Goal: Task Accomplishment & Management: Manage account settings

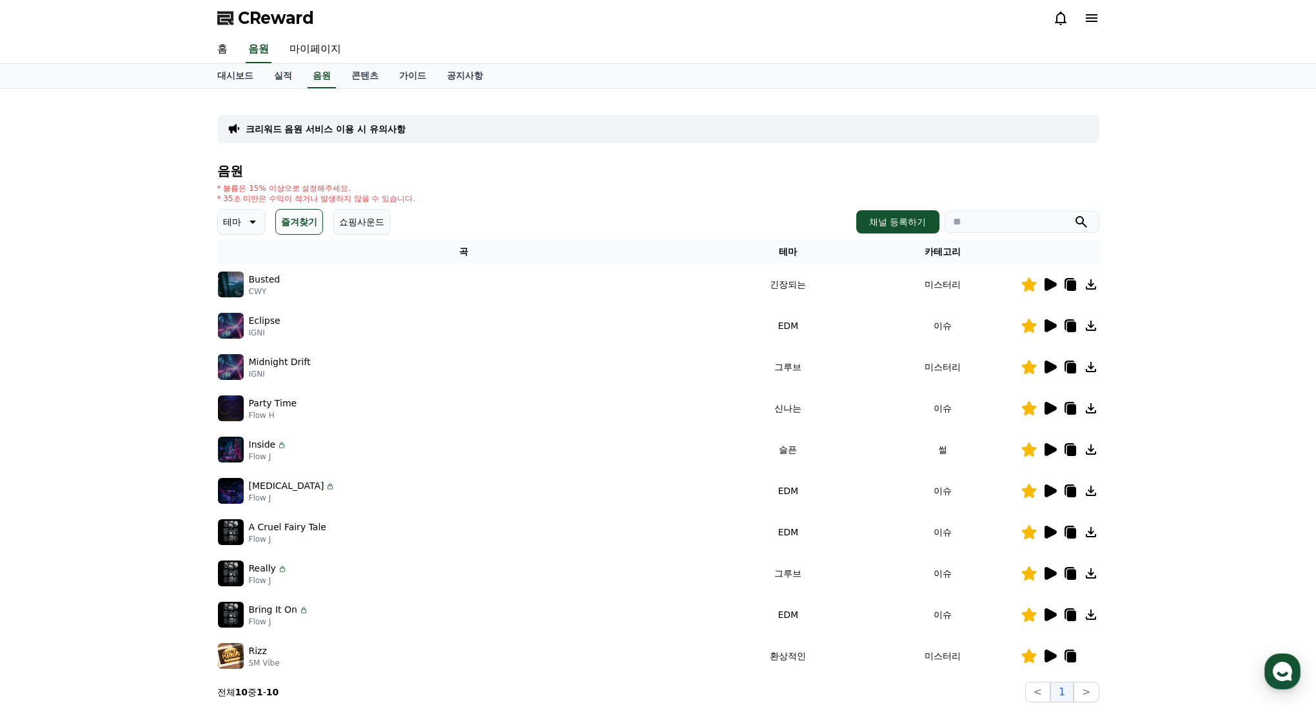
click at [356, 230] on button "쇼핑사운드" at bounding box center [361, 222] width 57 height 26
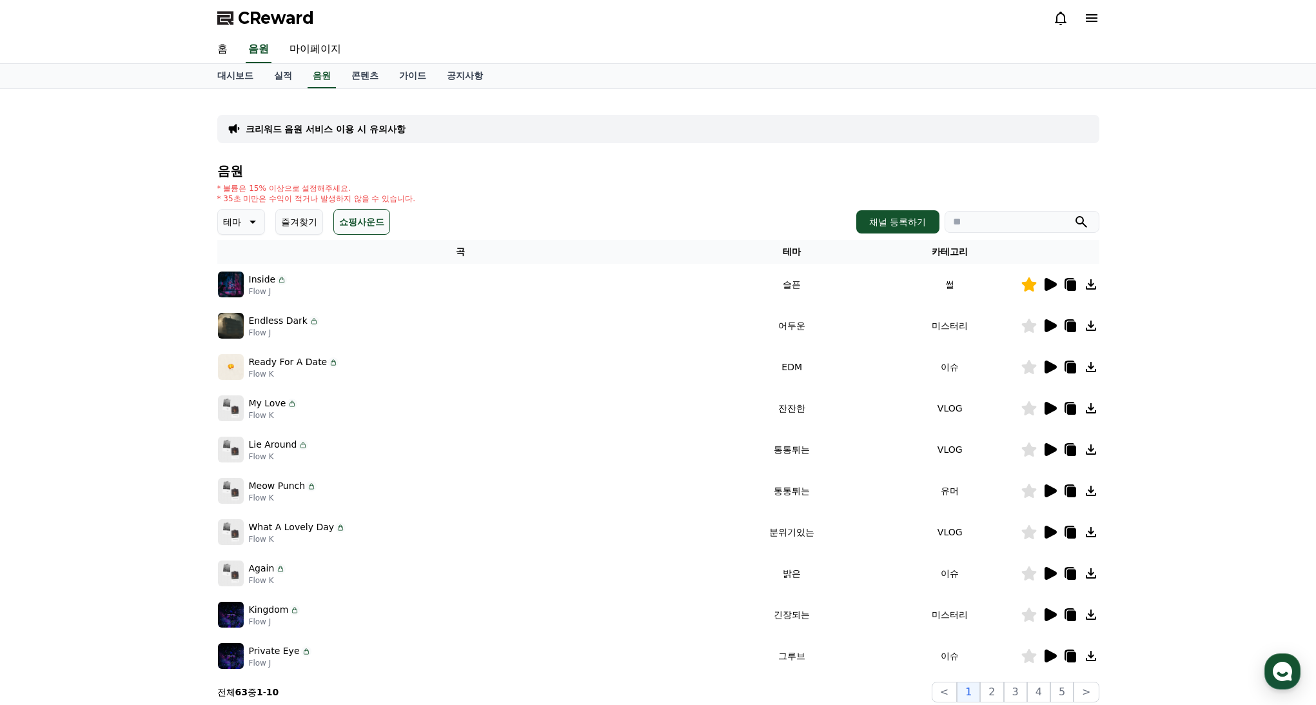
click at [302, 228] on button "즐겨찾기" at bounding box center [299, 222] width 48 height 26
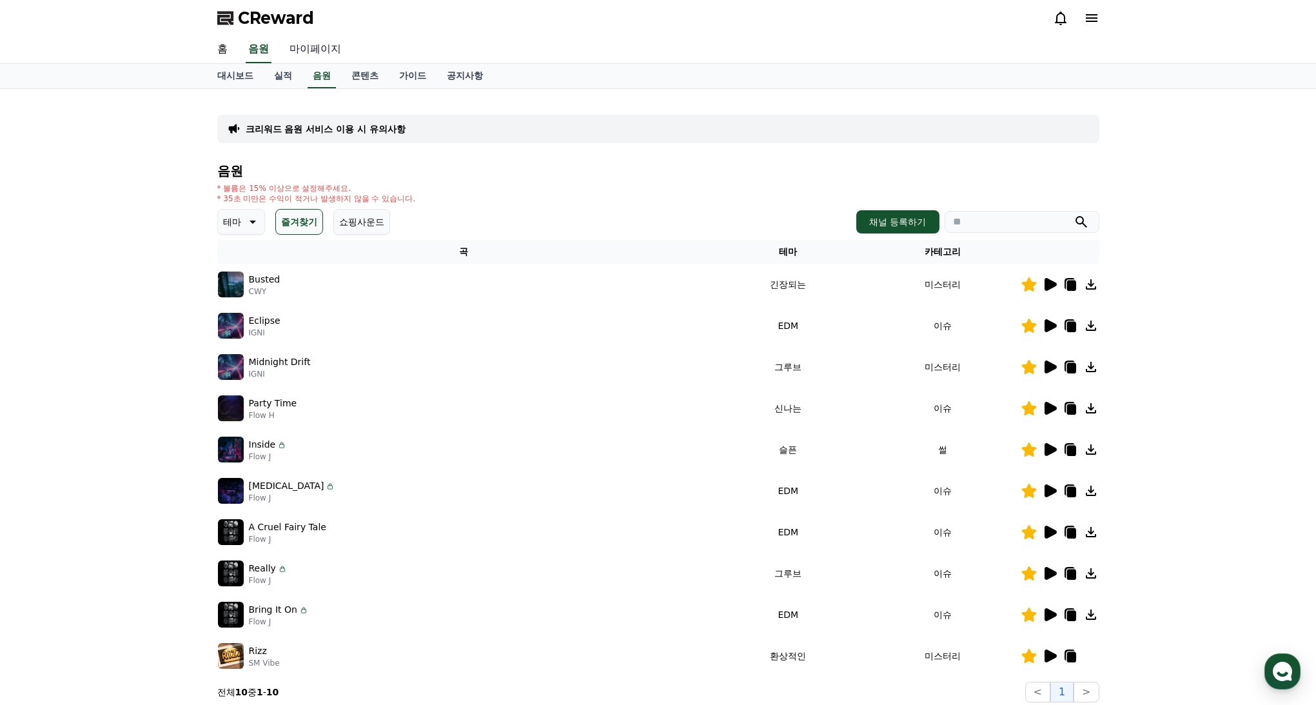
click at [296, 57] on link "마이페이지" at bounding box center [315, 49] width 72 height 27
select select "**********"
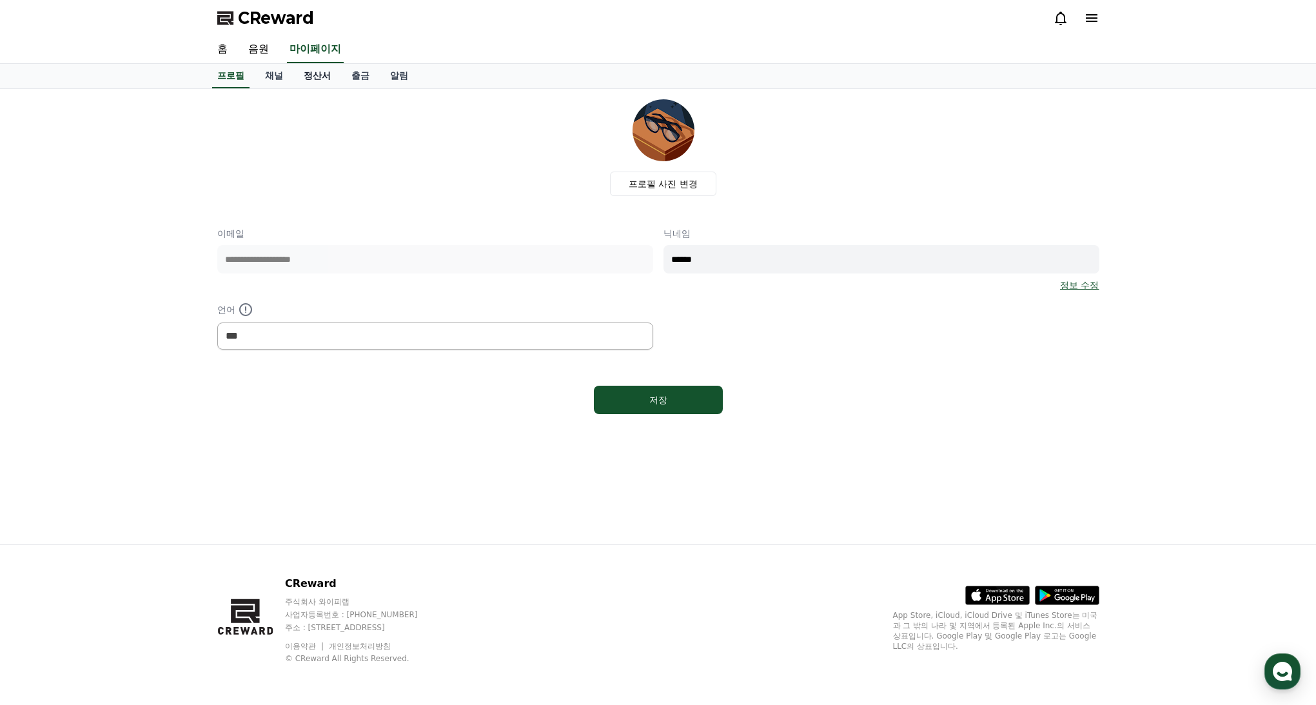
click at [311, 79] on link "정산서" at bounding box center [317, 76] width 48 height 24
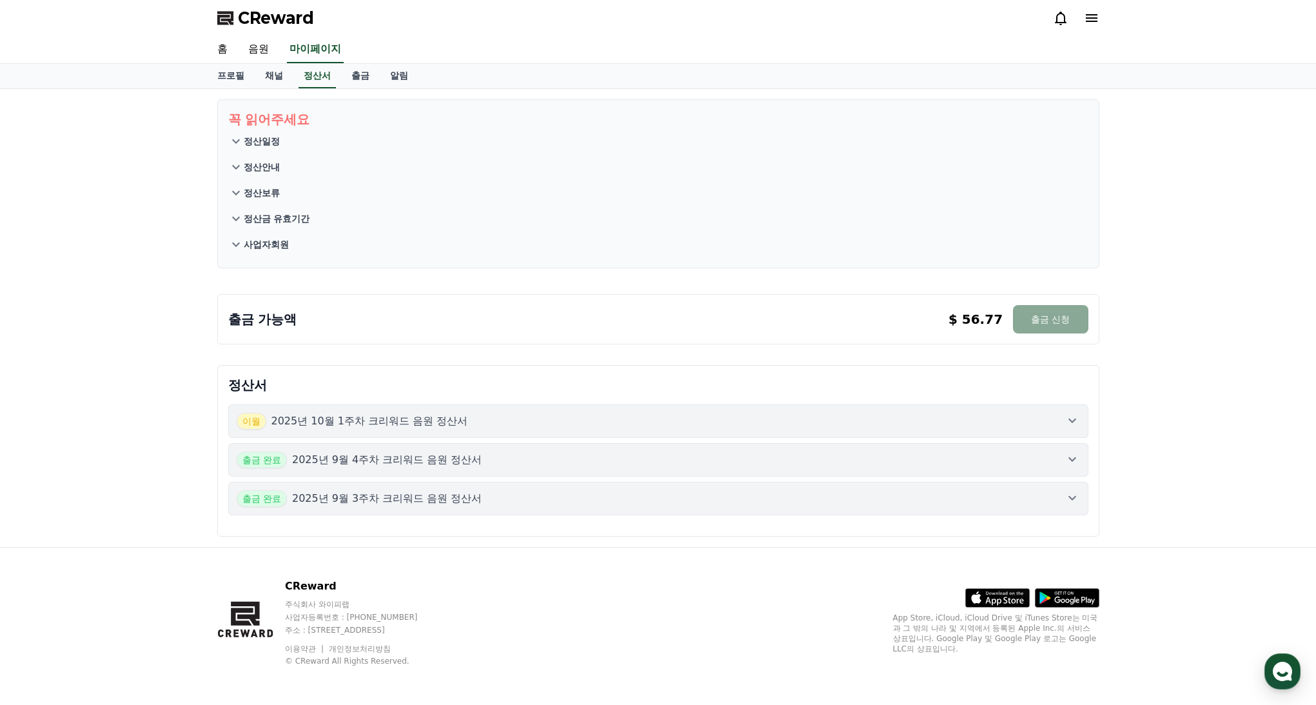
click at [498, 427] on div "[DATE]년 10월 1주차 크리워드 음원 정산서" at bounding box center [658, 421] width 843 height 17
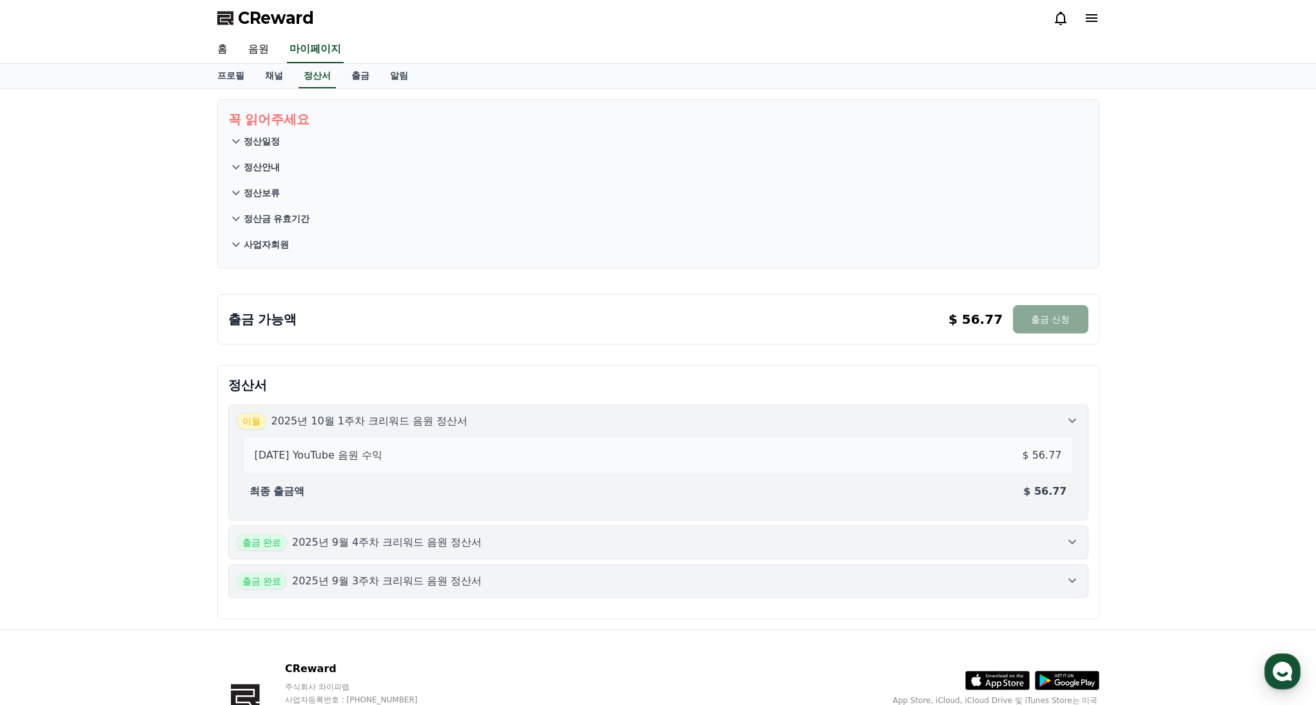
click at [564, 538] on div "출금 완료 2025년 9월 4주차 크리워드 음원 정산서" at bounding box center [658, 542] width 843 height 17
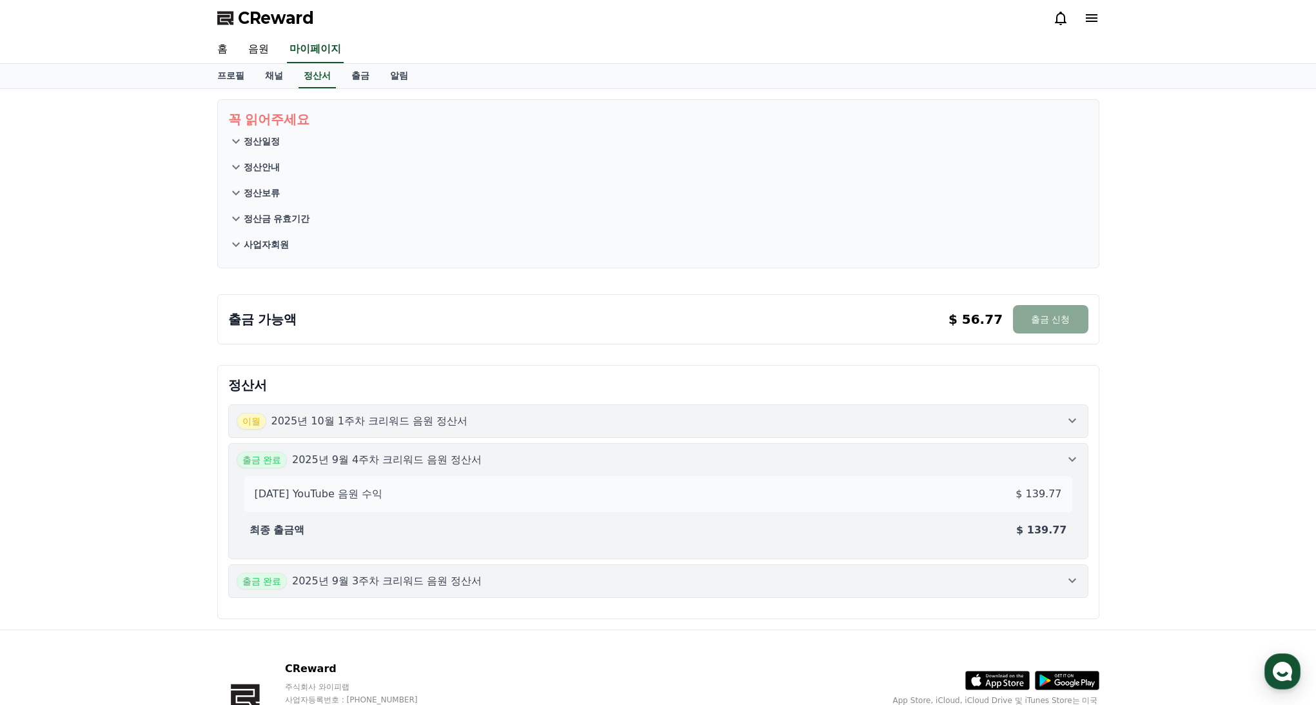
click at [572, 580] on div "출금 완료 2025년 9월 3주차 크리워드 음원 정산서" at bounding box center [658, 580] width 843 height 17
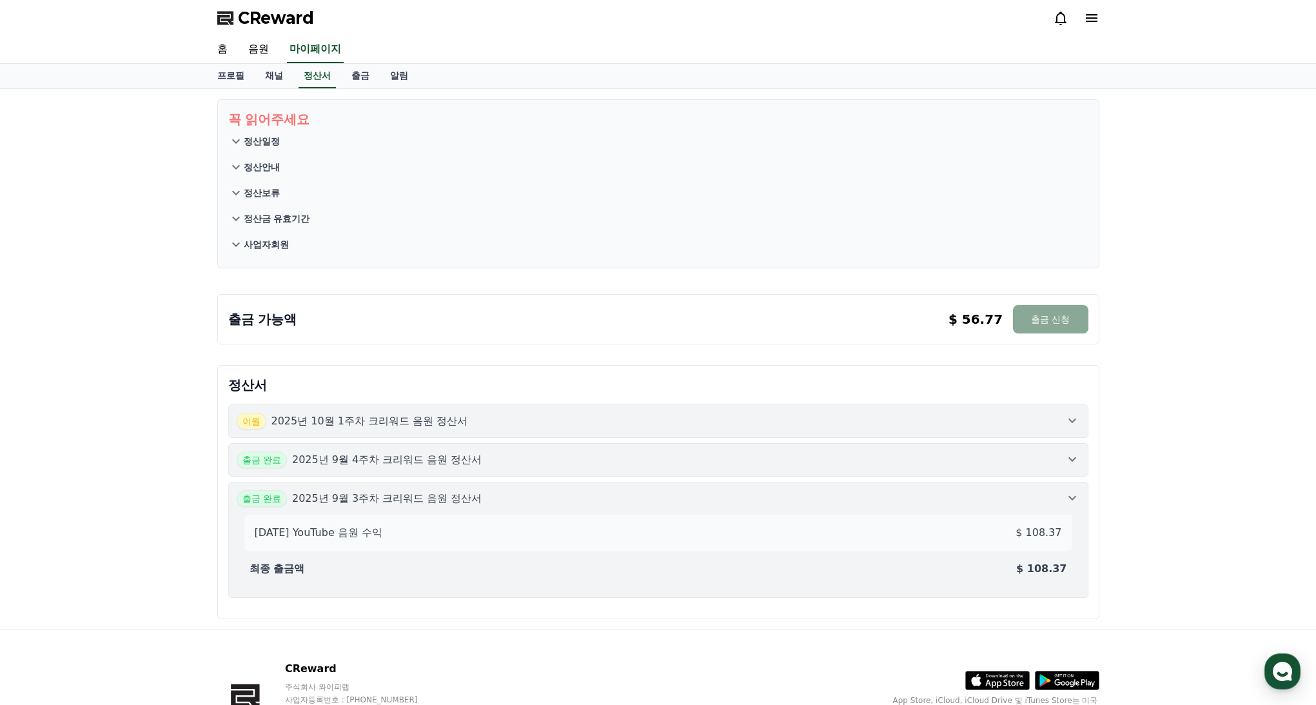
click at [563, 522] on div "[DATE] YouTube 음원 수익 $ 108.37" at bounding box center [657, 533] width 817 height 26
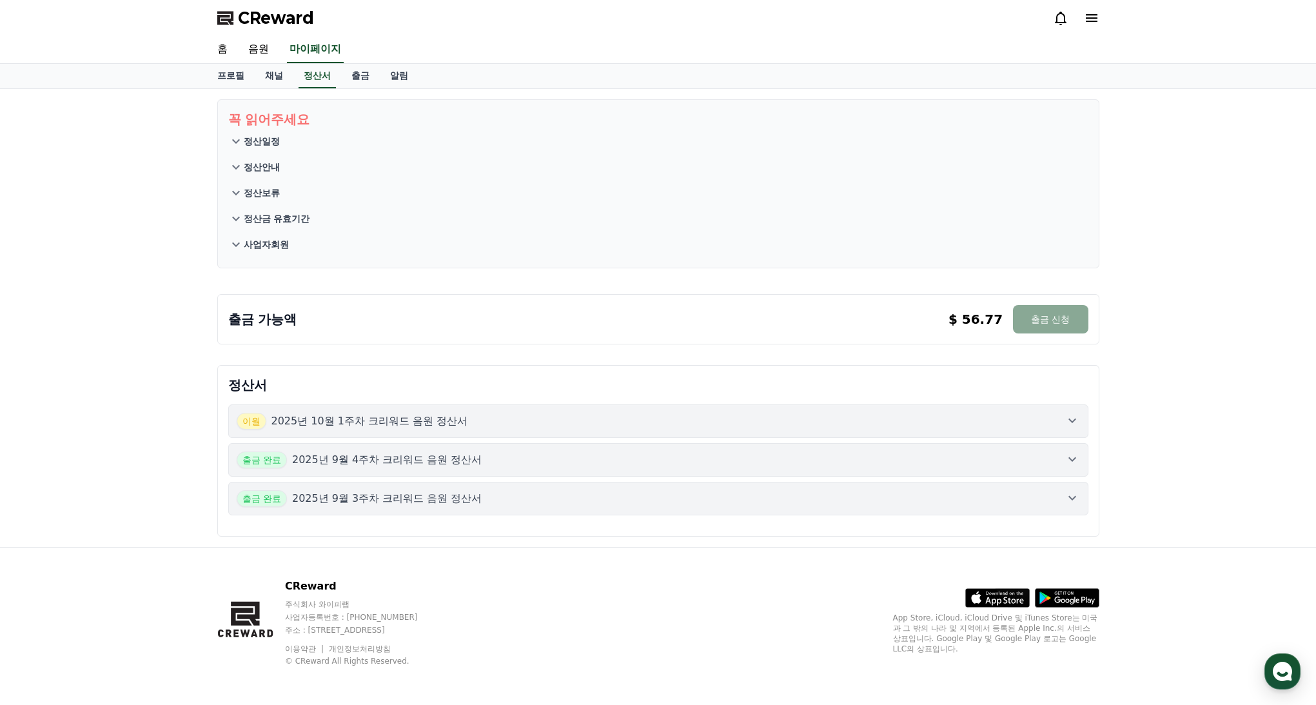
click at [554, 479] on div "[DATE]년 10월 1주차 크리워드 음원 정산서 출금 완료 2025년 9월 4주차 크리워드 음원 정산서 출금 완료 2025년 9월 3주차 크…" at bounding box center [658, 459] width 860 height 111
click at [550, 434] on button "[DATE]년 10월 1주차 크리워드 음원 정산서" at bounding box center [658, 421] width 860 height 34
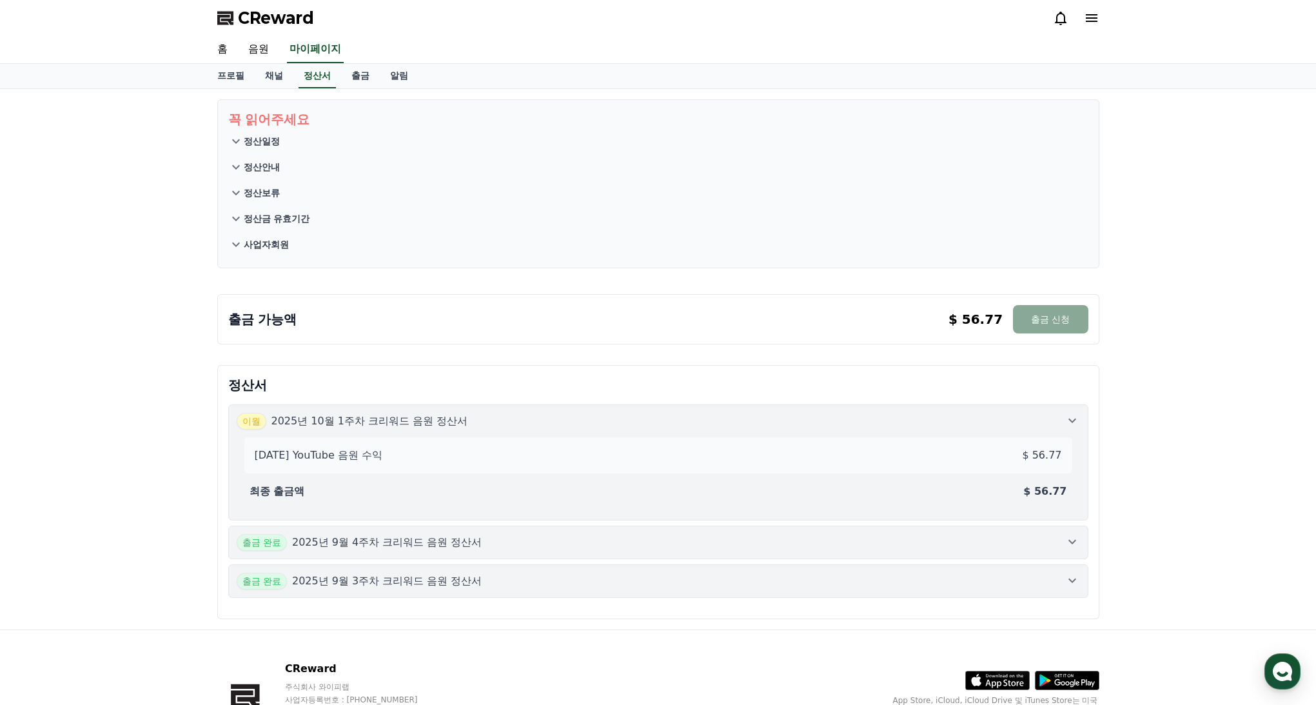
click at [557, 431] on div "[DATE] YouTube 음원 수익 $ 56.77 최종 출금액 $ 56.77" at bounding box center [658, 470] width 843 height 83
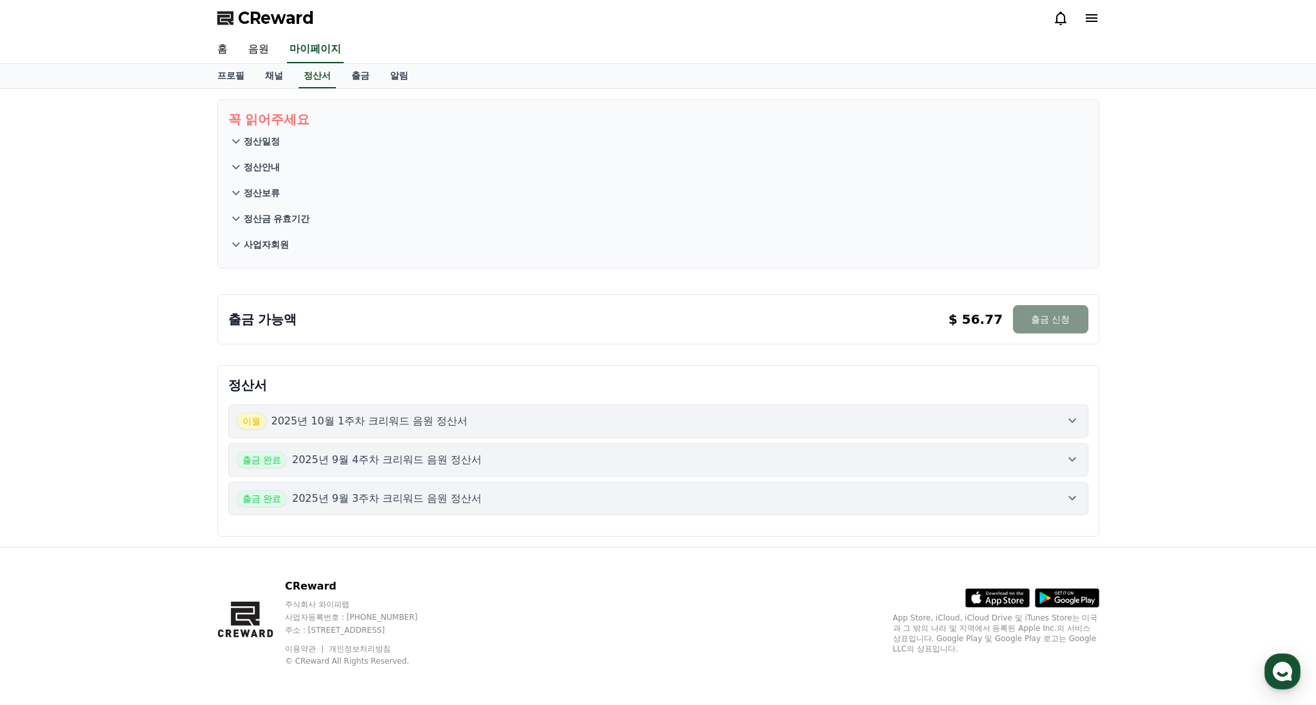
click at [1047, 329] on button "출금 신청" at bounding box center [1050, 319] width 75 height 28
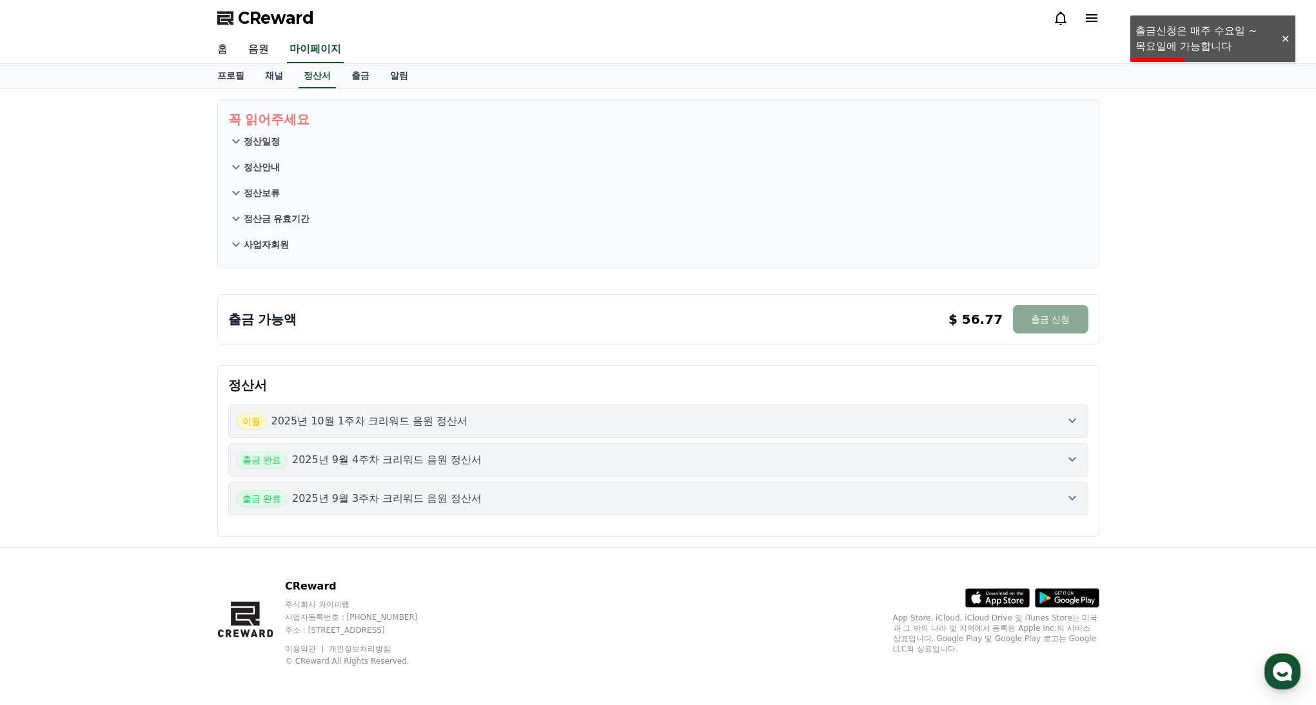
click at [1286, 41] on div at bounding box center [1284, 39] width 21 height 12
click at [306, 239] on button "사업자회원" at bounding box center [658, 244] width 860 height 26
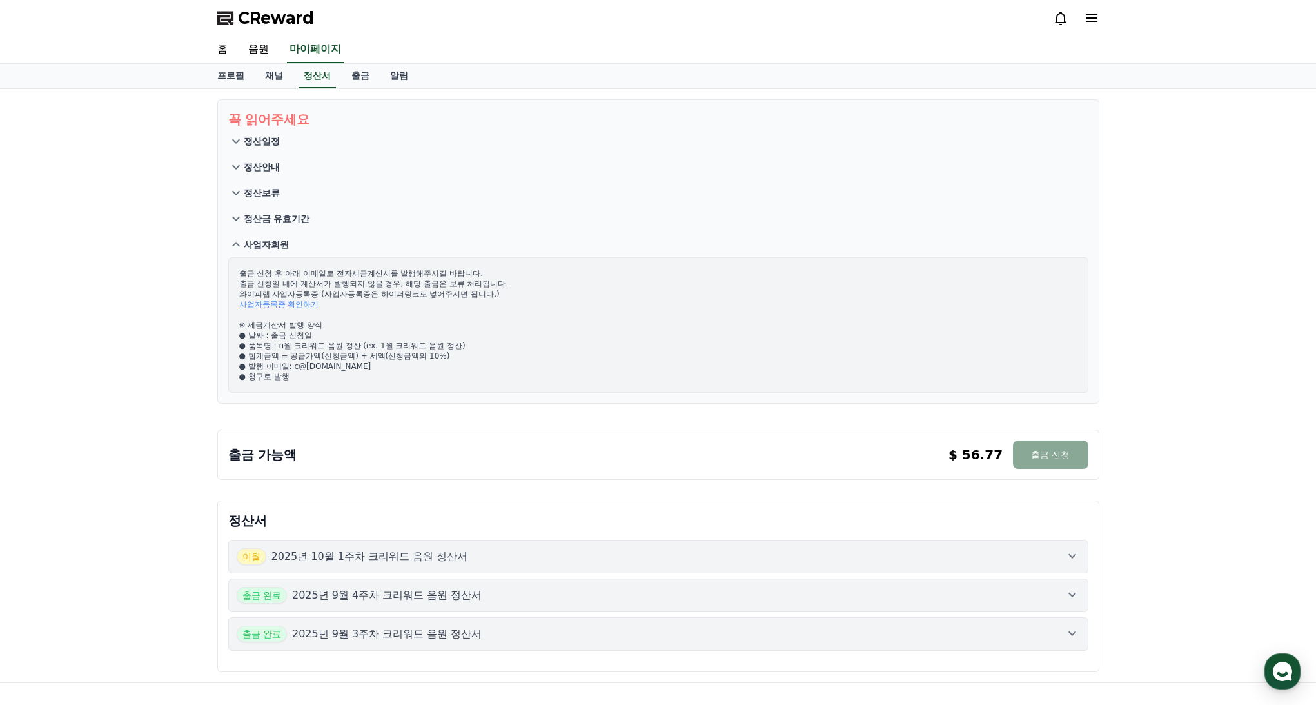
click at [299, 239] on button "사업자회원" at bounding box center [658, 244] width 860 height 26
click at [300, 220] on button "정산금 유효기간" at bounding box center [658, 219] width 860 height 26
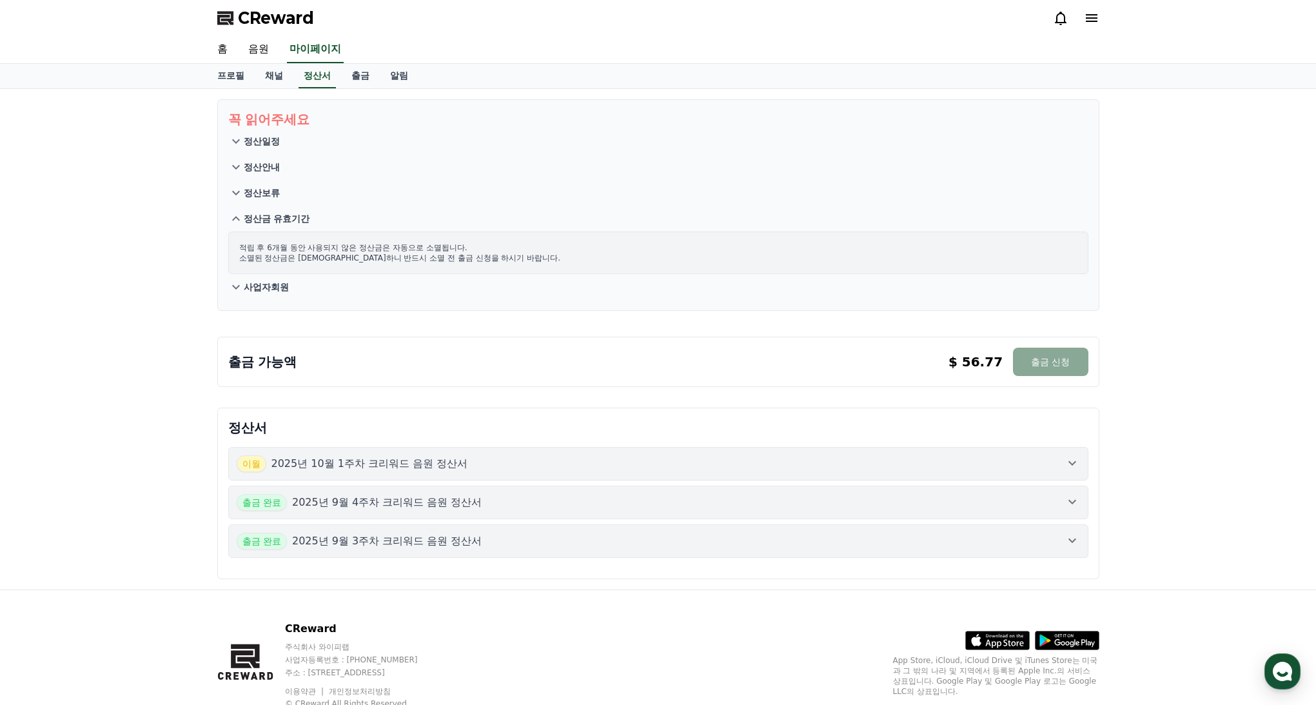
drag, startPoint x: 304, startPoint y: 218, endPoint x: 300, endPoint y: 197, distance: 21.5
click at [304, 218] on button "정산금 유효기간" at bounding box center [658, 219] width 860 height 26
click at [299, 193] on button "정산보류" at bounding box center [658, 193] width 860 height 26
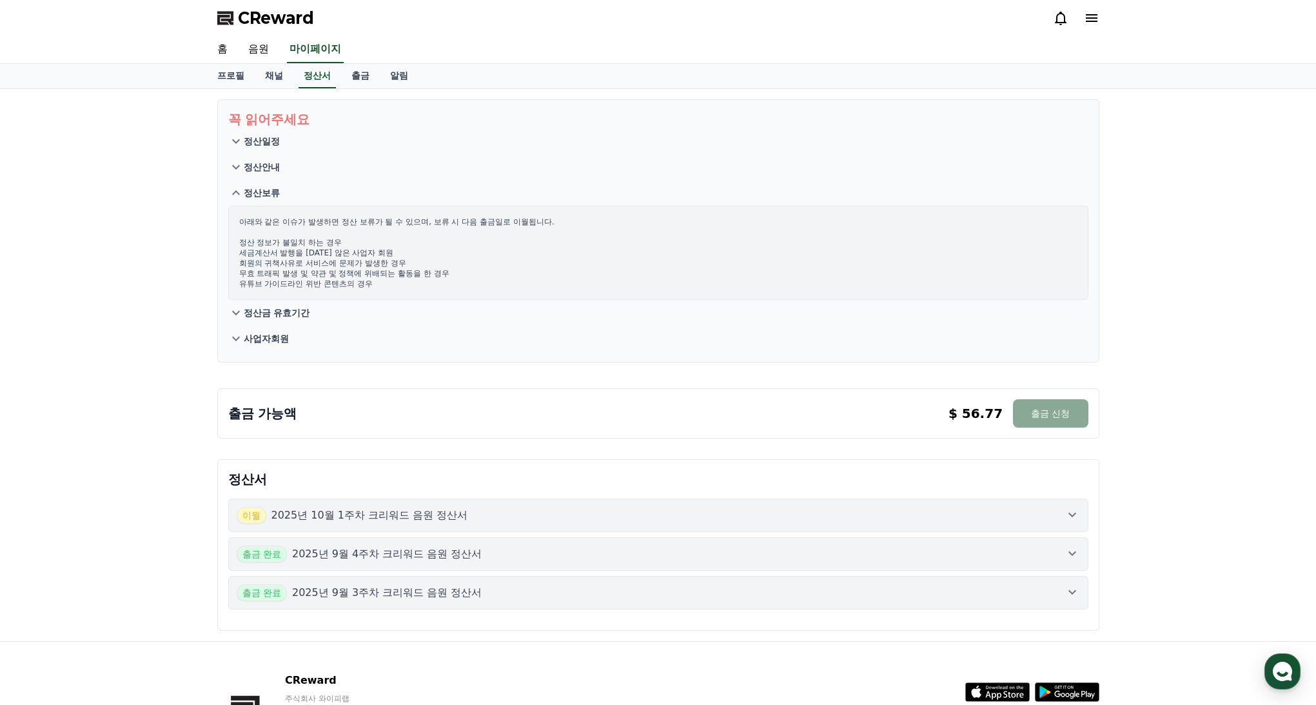
click at [302, 192] on button "정산보류" at bounding box center [658, 193] width 860 height 26
click at [304, 175] on button "정산안내" at bounding box center [658, 167] width 860 height 26
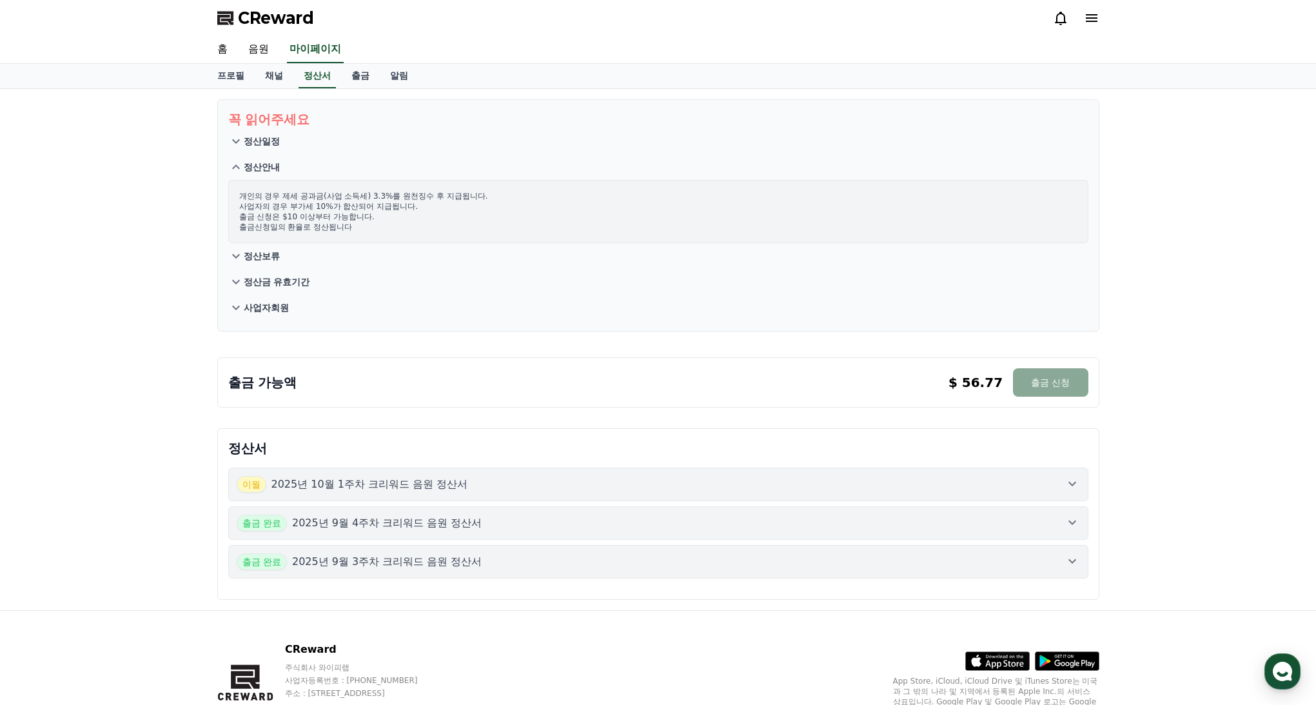
click at [306, 171] on button "정산안내" at bounding box center [658, 167] width 860 height 26
click at [310, 144] on button "정산일정" at bounding box center [658, 141] width 860 height 26
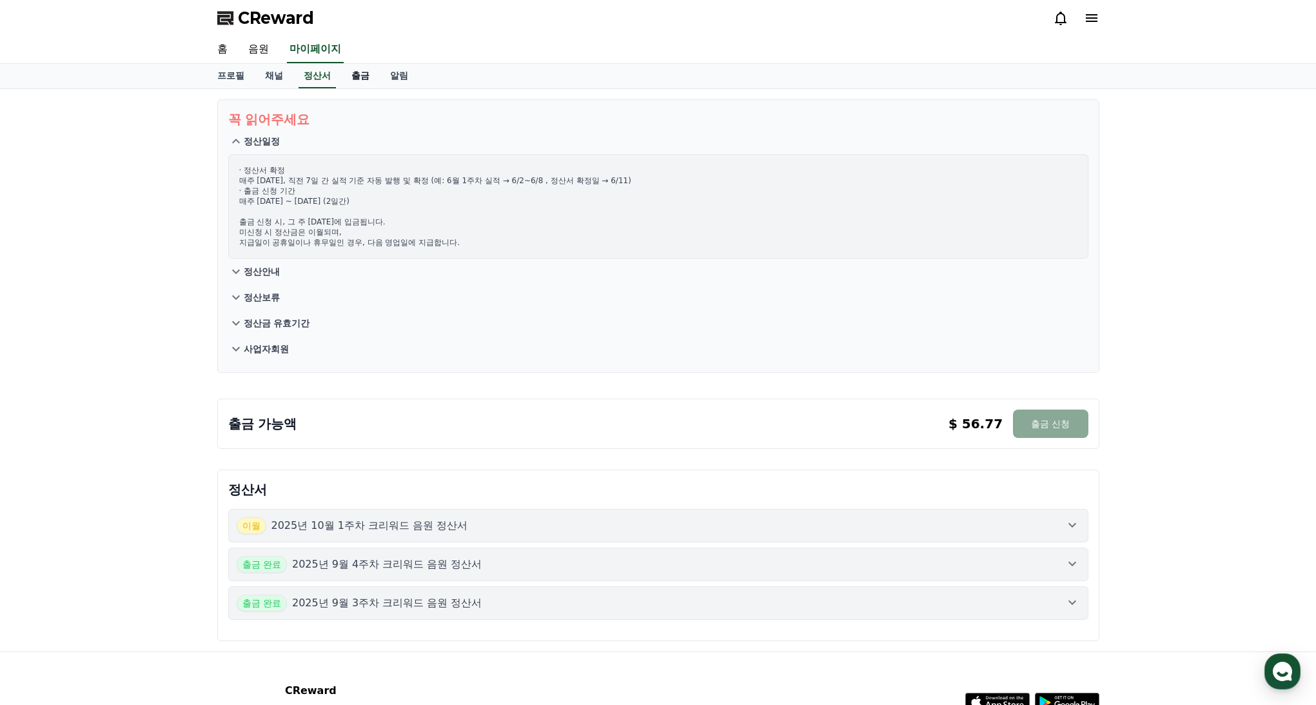
click at [347, 83] on link "출금" at bounding box center [360, 76] width 39 height 24
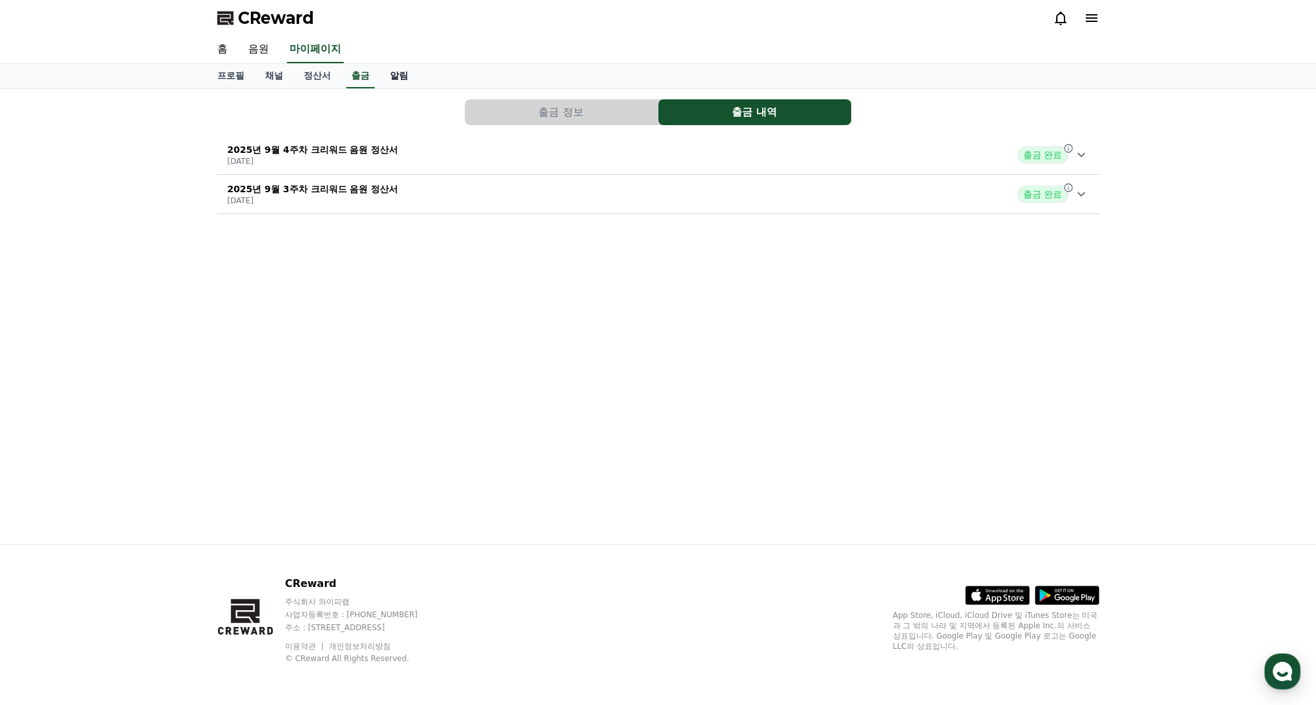
click at [380, 83] on link "알림" at bounding box center [399, 76] width 39 height 24
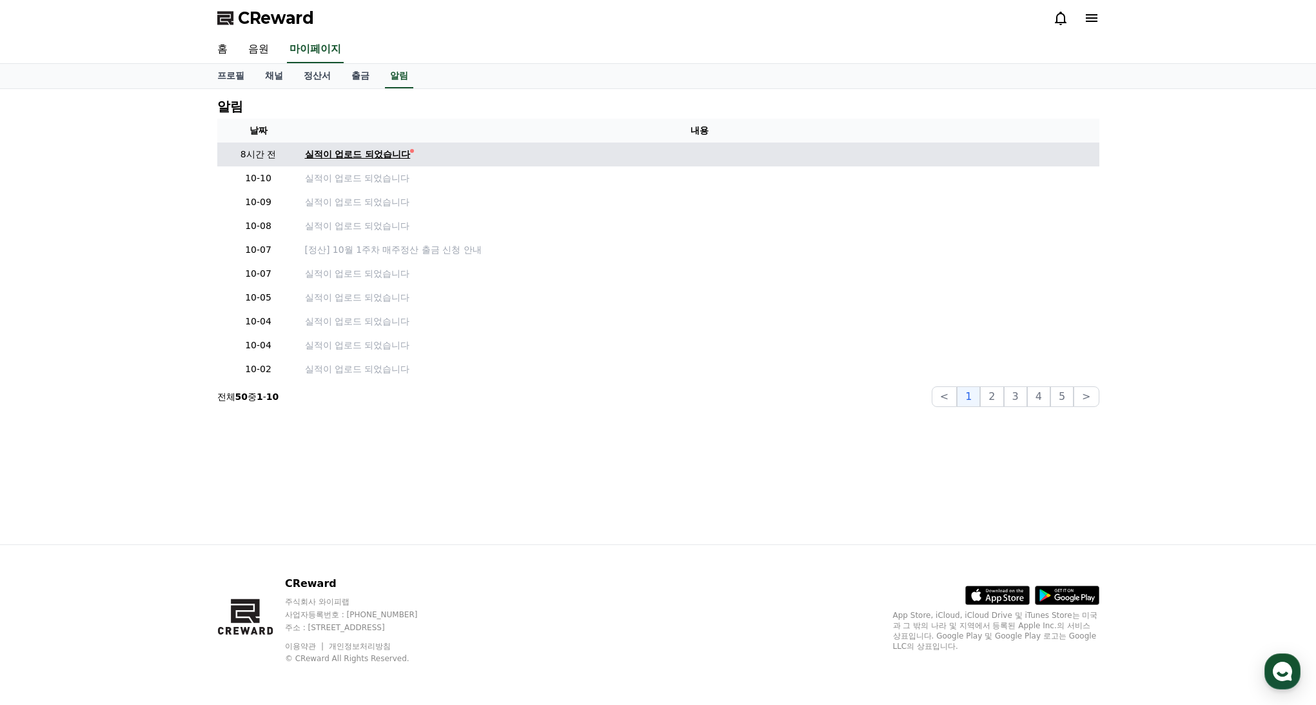
click at [338, 149] on div "실적이 업로드 되었습니다" at bounding box center [358, 155] width 106 height 14
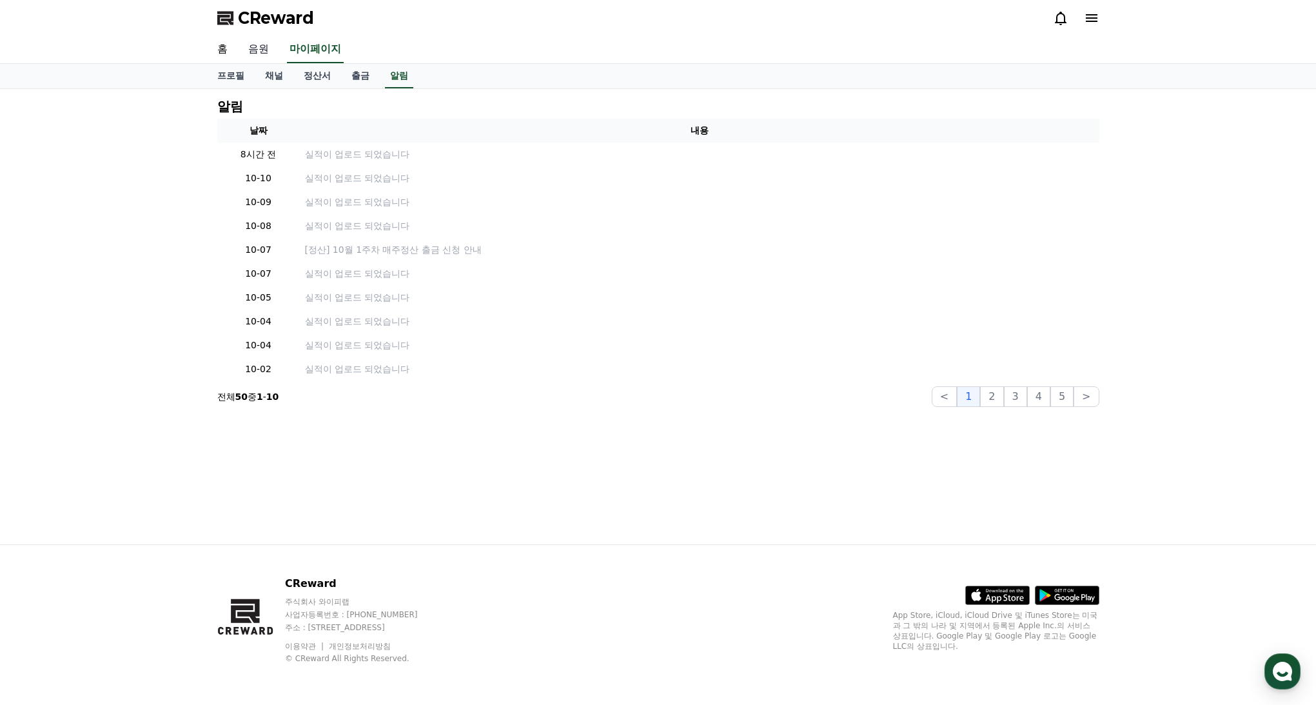
click at [248, 53] on link "음원" at bounding box center [258, 49] width 41 height 27
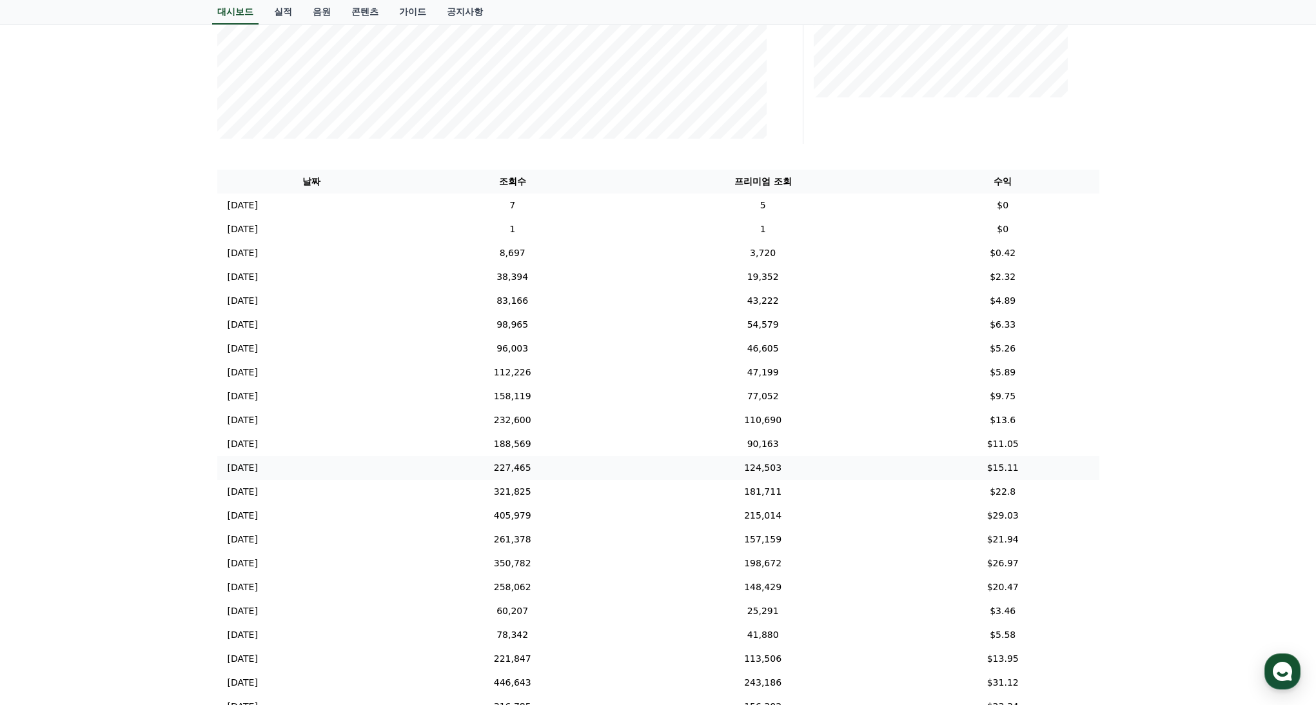
scroll to position [367, 0]
click at [1210, 287] on div "**********" at bounding box center [658, 243] width 1316 height 1042
